Goal: Task Accomplishment & Management: Manage account settings

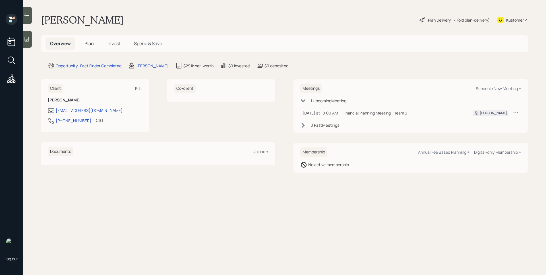
click at [28, 40] on icon at bounding box center [27, 39] width 4 height 5
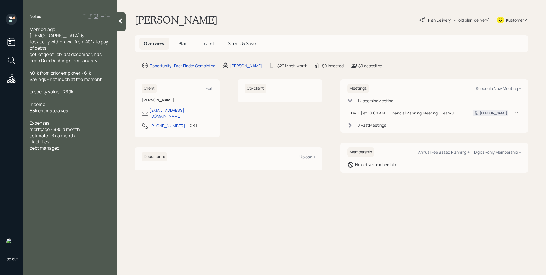
click at [516, 111] on icon at bounding box center [516, 112] width 6 height 6
click at [442, 111] on div "Financial Planning Meeting - Team 3" at bounding box center [426, 113] width 74 height 6
click at [404, 114] on div "Financial Planning Meeting - Team 3" at bounding box center [426, 113] width 74 height 6
click at [313, 194] on main "[PERSON_NAME] Plan Delivery • (old plan-delivery) Kustomer Overview Plan Invest…" at bounding box center [331, 137] width 429 height 275
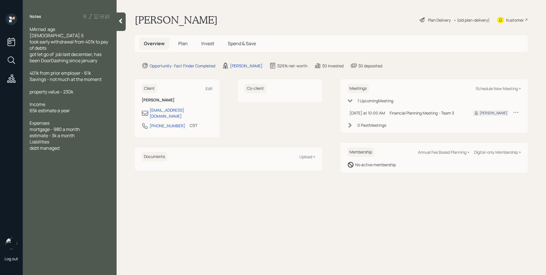
click at [248, 20] on div "[PERSON_NAME] Plan Delivery • (old plan-delivery) Kustomer" at bounding box center [331, 20] width 393 height 13
click at [267, 17] on div "[PERSON_NAME] Plan Delivery • (old plan-delivery) Kustomer" at bounding box center [331, 20] width 393 height 13
click at [416, 207] on main "[PERSON_NAME] Plan Delivery • (old plan-delivery) Kustomer Overview Plan Invest…" at bounding box center [331, 137] width 429 height 275
click at [190, 44] on h5 "Plan" at bounding box center [183, 44] width 18 height 12
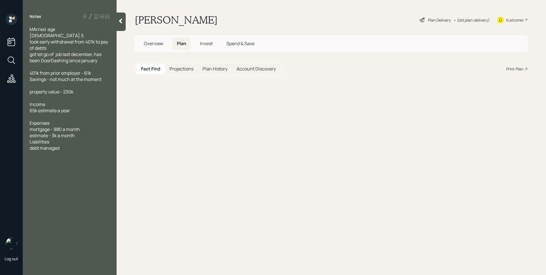
click at [186, 43] on h5 "Plan" at bounding box center [181, 44] width 18 height 12
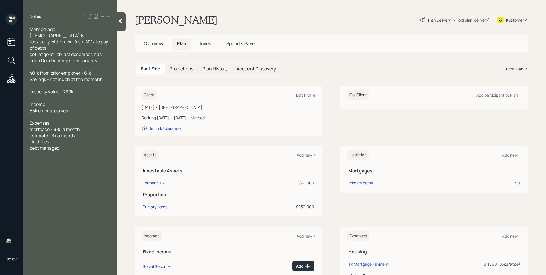
click at [308, 91] on div "Client Edit Profile" at bounding box center [229, 94] width 174 height 9
click at [307, 94] on div "Edit Profile" at bounding box center [305, 94] width 19 height 5
select select "3"
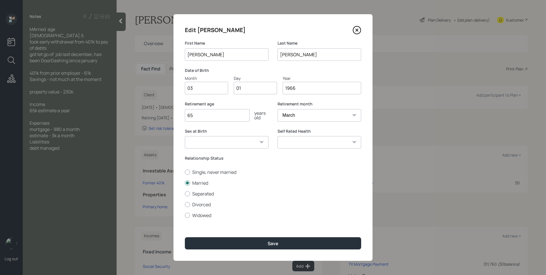
click at [203, 90] on input "03" at bounding box center [206, 88] width 43 height 13
type input "02"
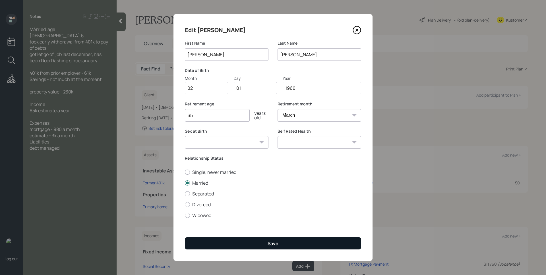
click at [282, 238] on button "Save" at bounding box center [273, 243] width 176 height 12
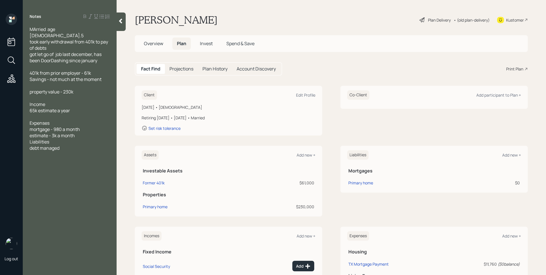
click at [283, 235] on div "Incomes Add new +" at bounding box center [229, 235] width 174 height 9
click at [152, 205] on div "Primary home" at bounding box center [155, 207] width 25 height 6
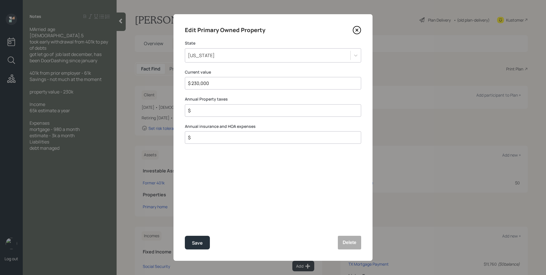
click at [221, 60] on div "[US_STATE]" at bounding box center [267, 56] width 165 height 10
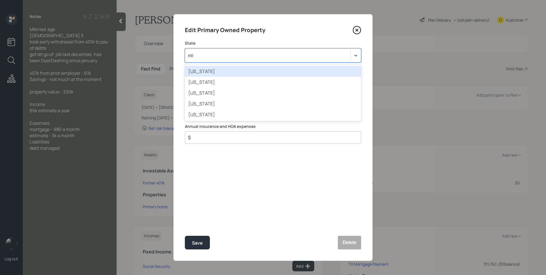
type input "miss"
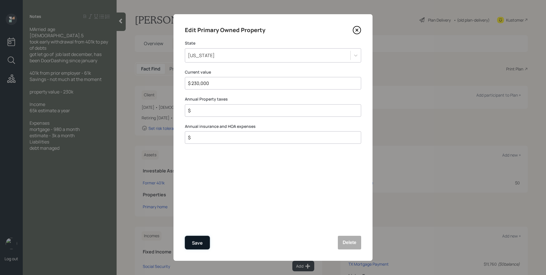
click at [203, 242] on button "Save" at bounding box center [197, 243] width 25 height 14
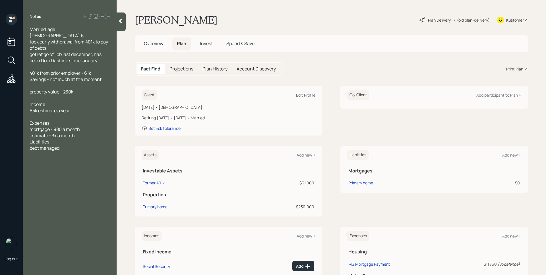
click at [359, 68] on div "Fact Find Projections Plan History Account Discovery Print Plan" at bounding box center [331, 68] width 393 height 13
click at [362, 181] on div "Primary home" at bounding box center [360, 183] width 25 height 6
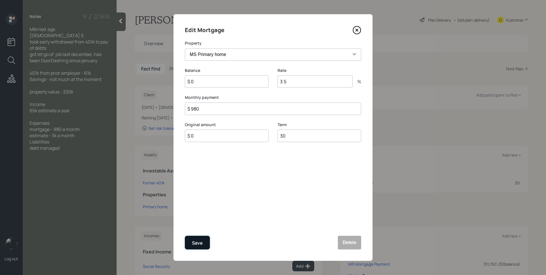
click at [195, 247] on button "Save" at bounding box center [197, 243] width 25 height 14
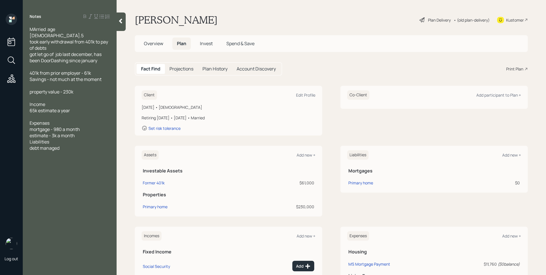
click at [366, 212] on div "Liabilities Add new + Mortgages Primary home $0" at bounding box center [433, 181] width 187 height 71
click at [159, 43] on span "Overview" at bounding box center [153, 43] width 19 height 6
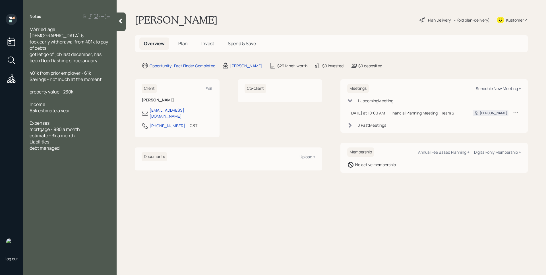
click at [496, 88] on div "Schedule New Meeting +" at bounding box center [497, 88] width 45 height 5
select select "d946c976-65aa-4529-ac9d-02c4f1114fc0"
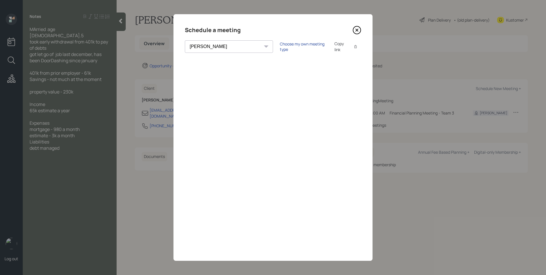
click at [280, 46] on div "Choose my own meeting type" at bounding box center [304, 46] width 48 height 11
click at [356, 30] on icon at bounding box center [356, 30] width 2 height 2
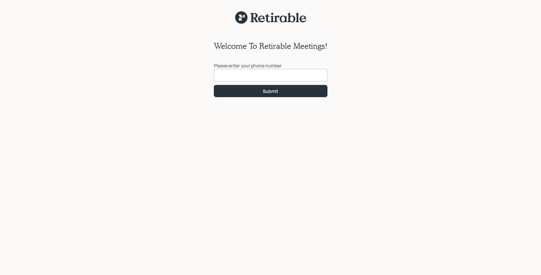
click at [424, 89] on div "Welcome To Retirable Meetings! Please enter your phone number Submit" at bounding box center [270, 153] width 541 height 258
click at [238, 81] on input at bounding box center [271, 75] width 114 height 13
